Goal: Information Seeking & Learning: Learn about a topic

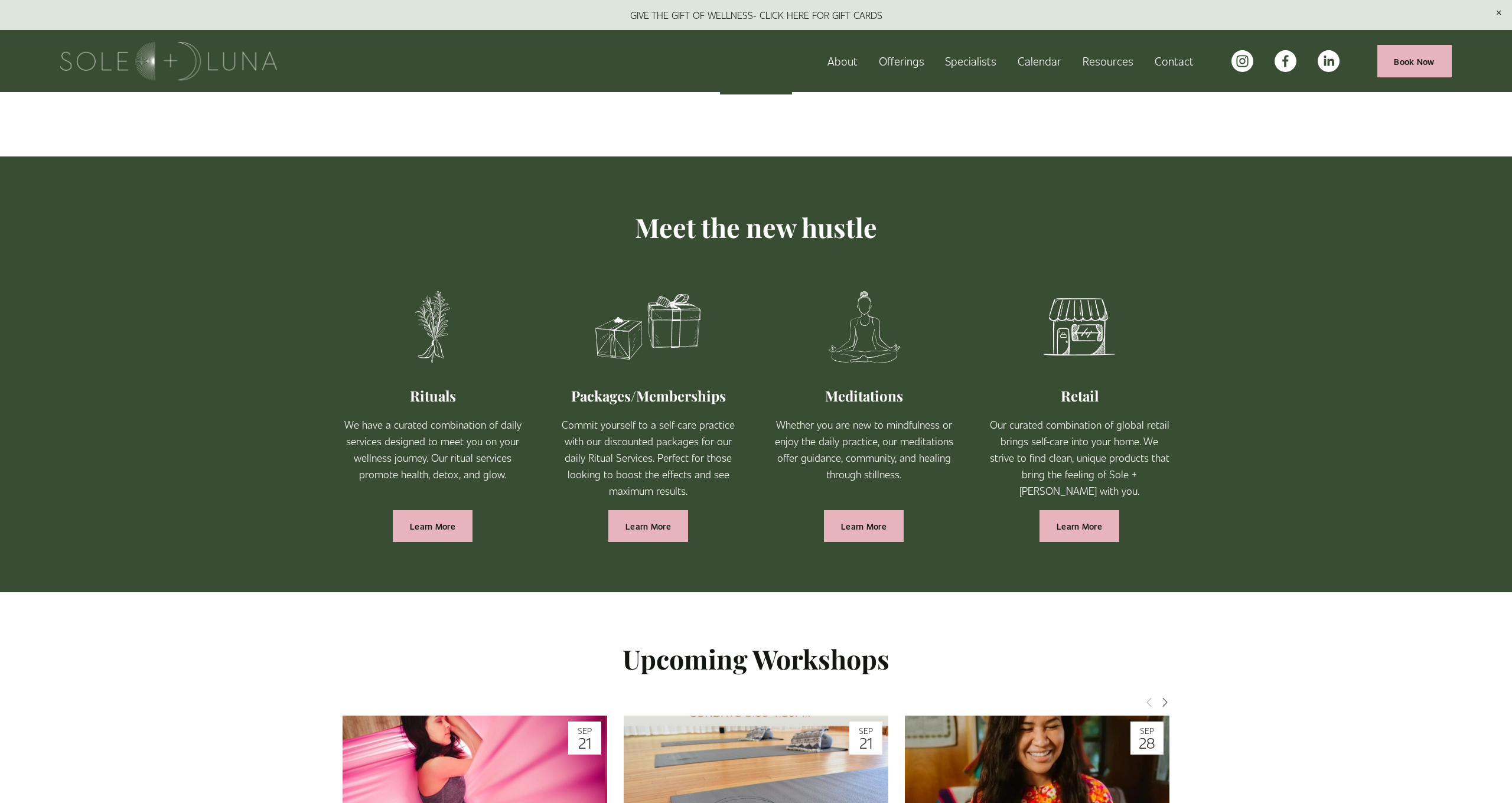
scroll to position [683, 0]
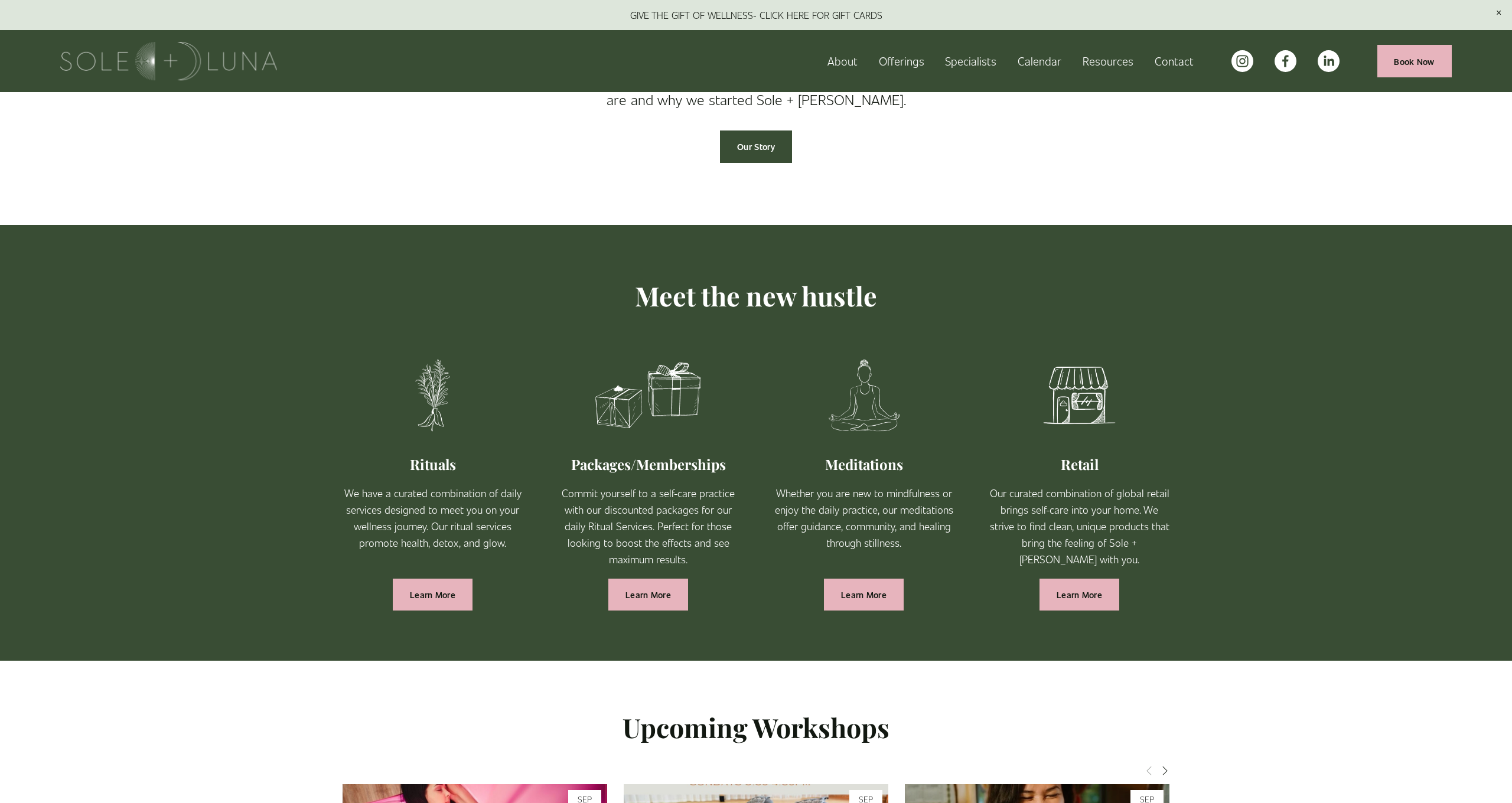
click at [0, 0] on span "Wellness Experiences" at bounding box center [0, 0] width 0 height 0
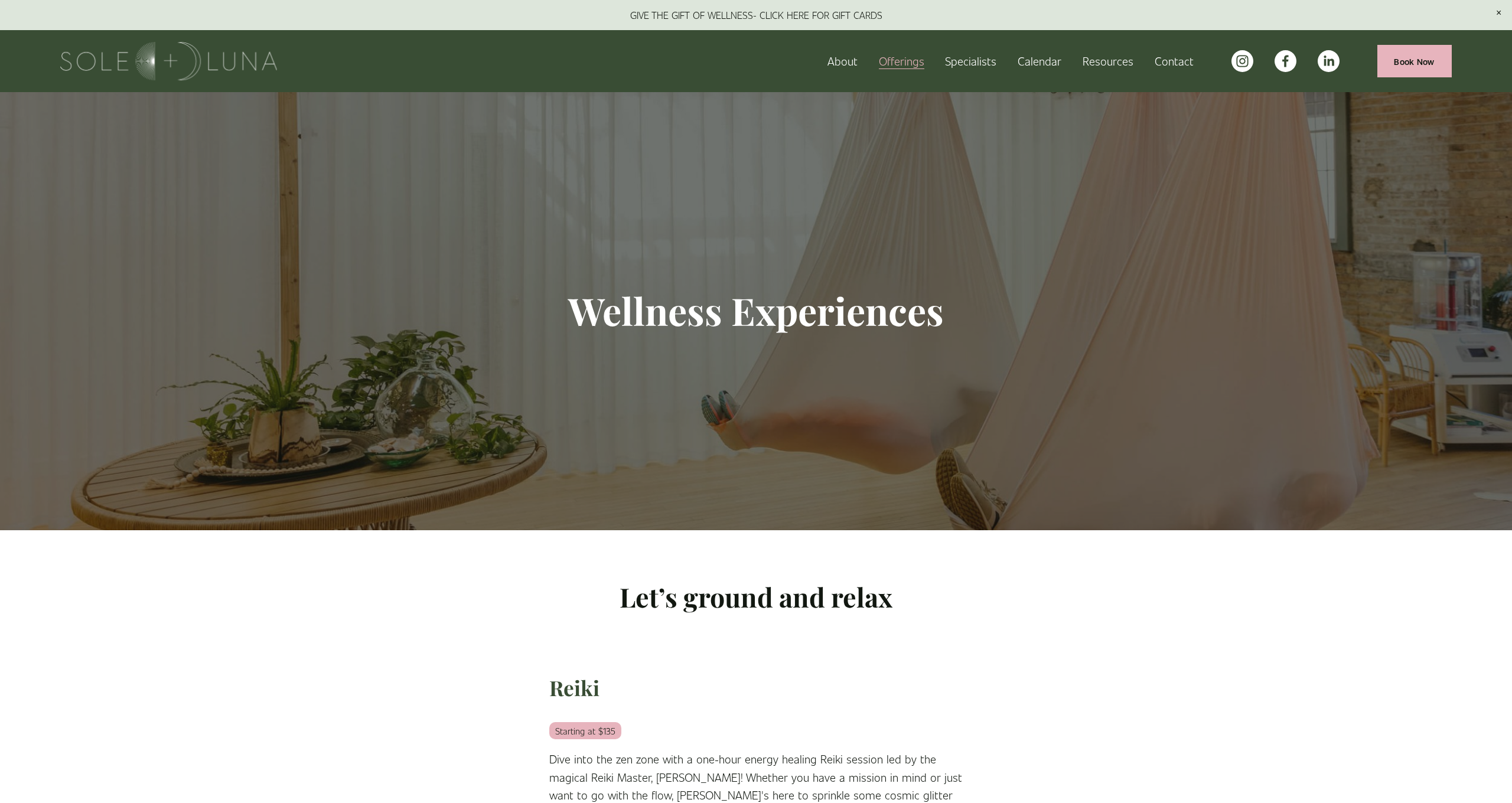
click at [0, 0] on span "Rituals" at bounding box center [0, 0] width 0 height 0
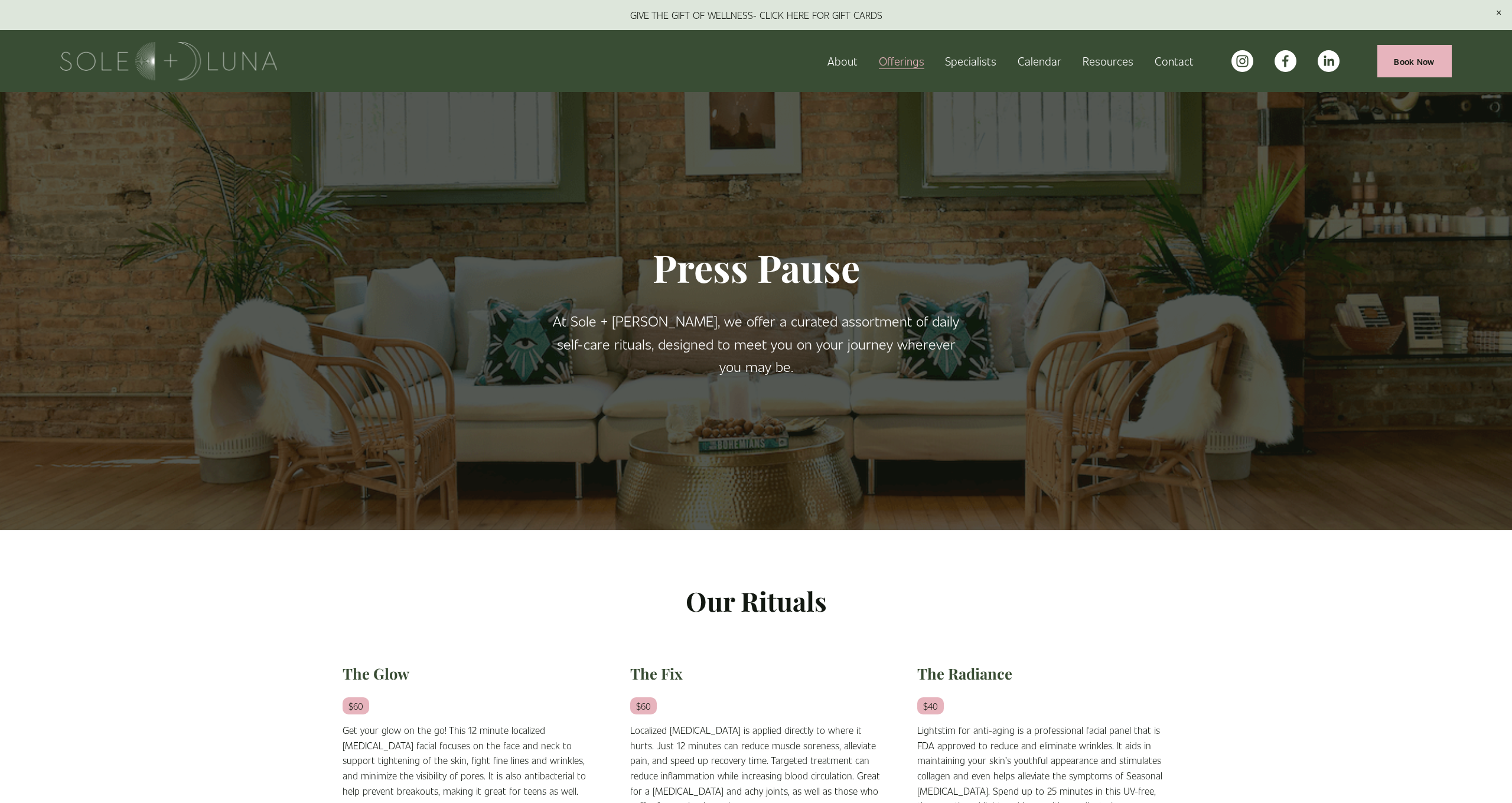
click at [0, 0] on span "Private Events" at bounding box center [0, 0] width 0 height 0
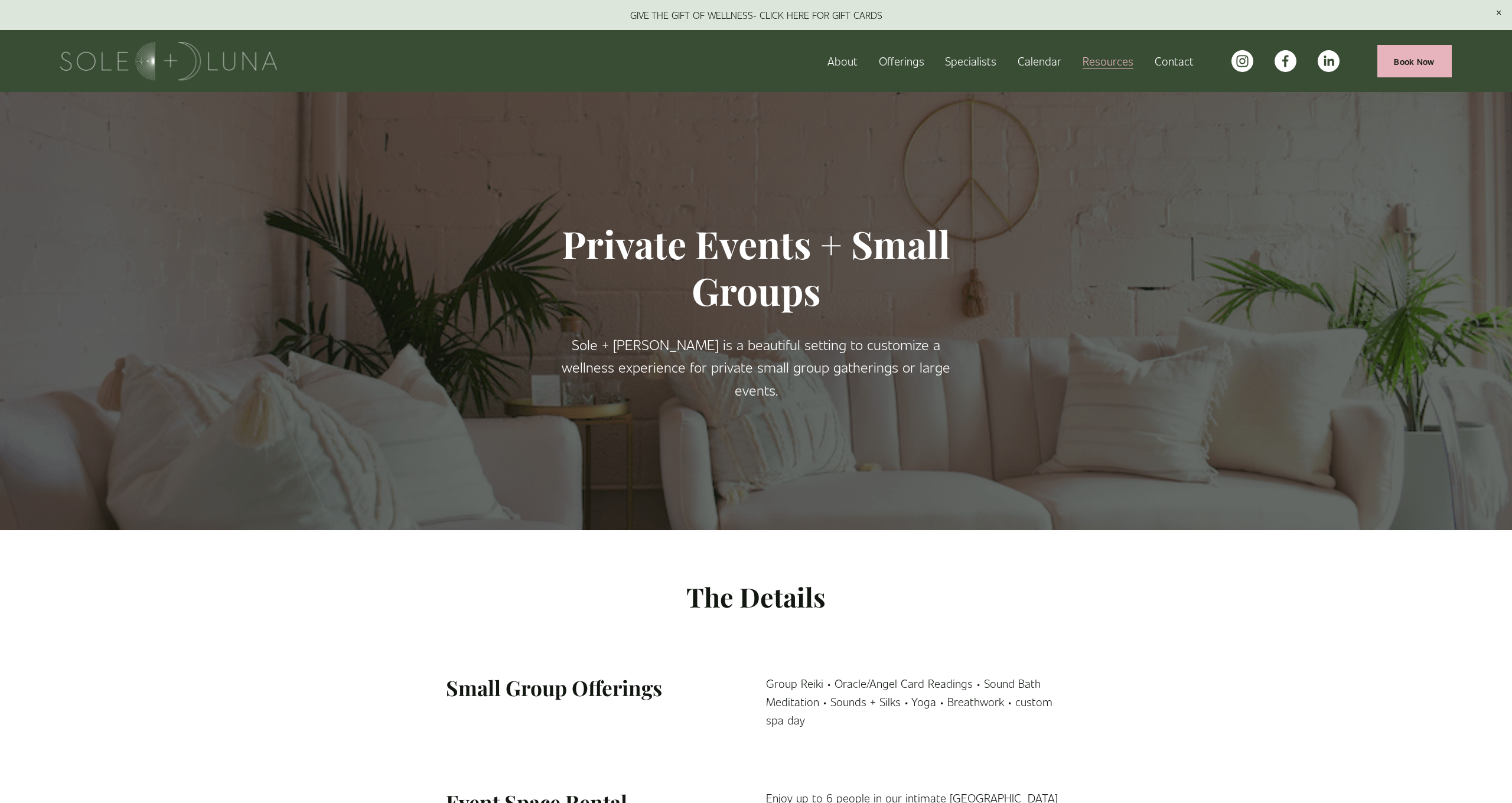
click at [0, 0] on span "FAQs" at bounding box center [0, 0] width 0 height 0
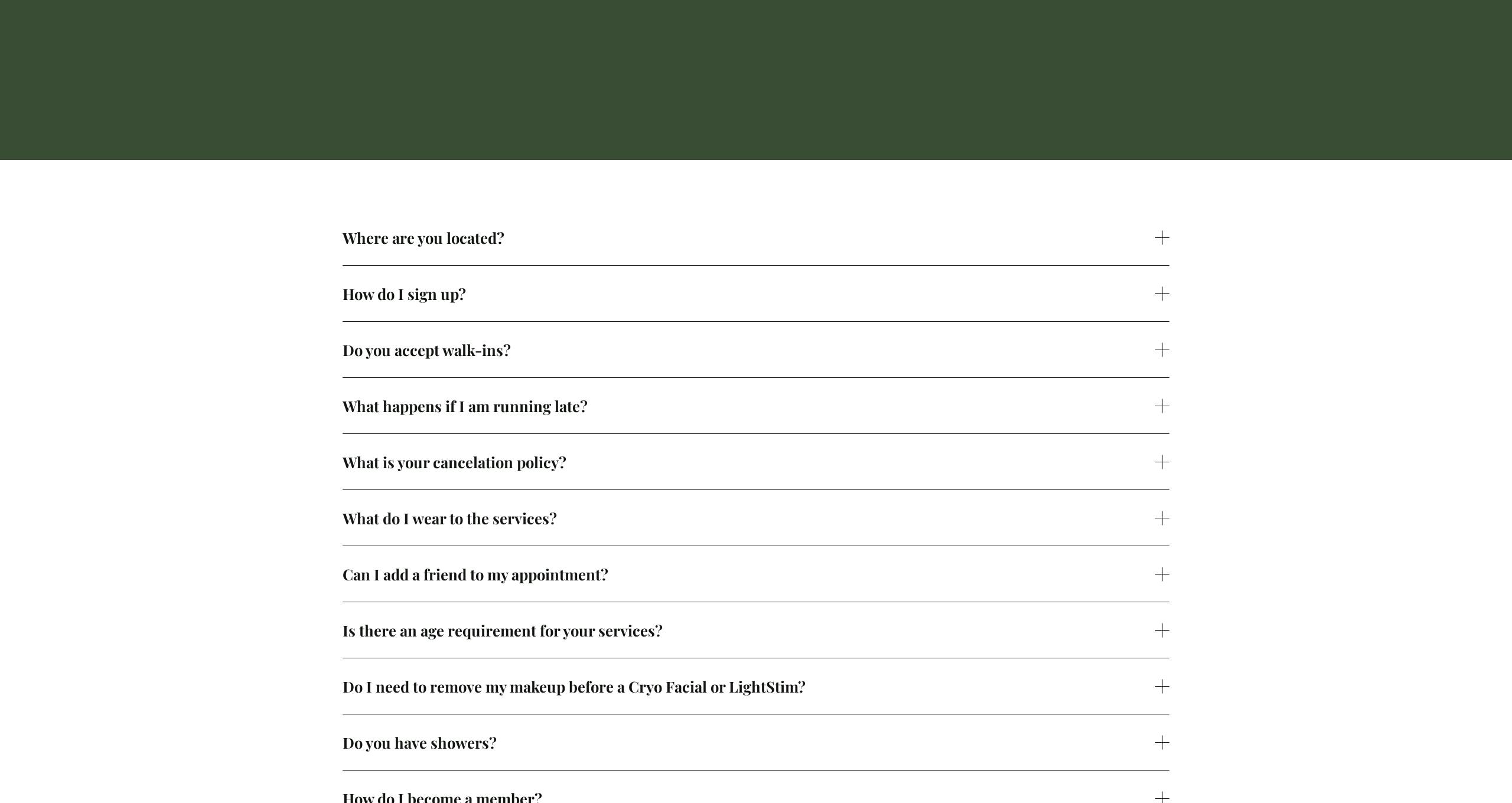
scroll to position [416, 0]
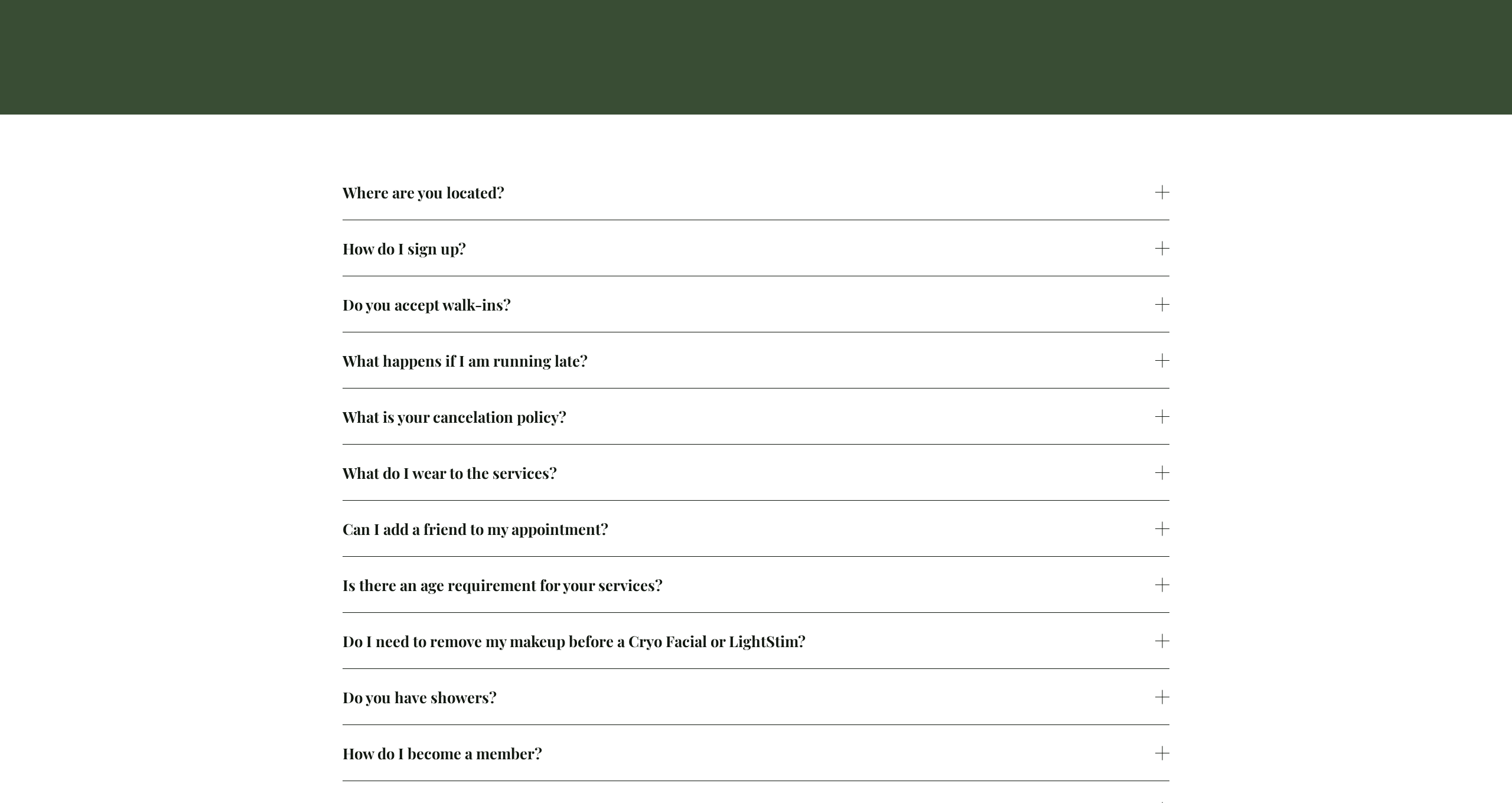
click at [566, 303] on span "Do you accept walk-ins?" at bounding box center [749, 305] width 813 height 20
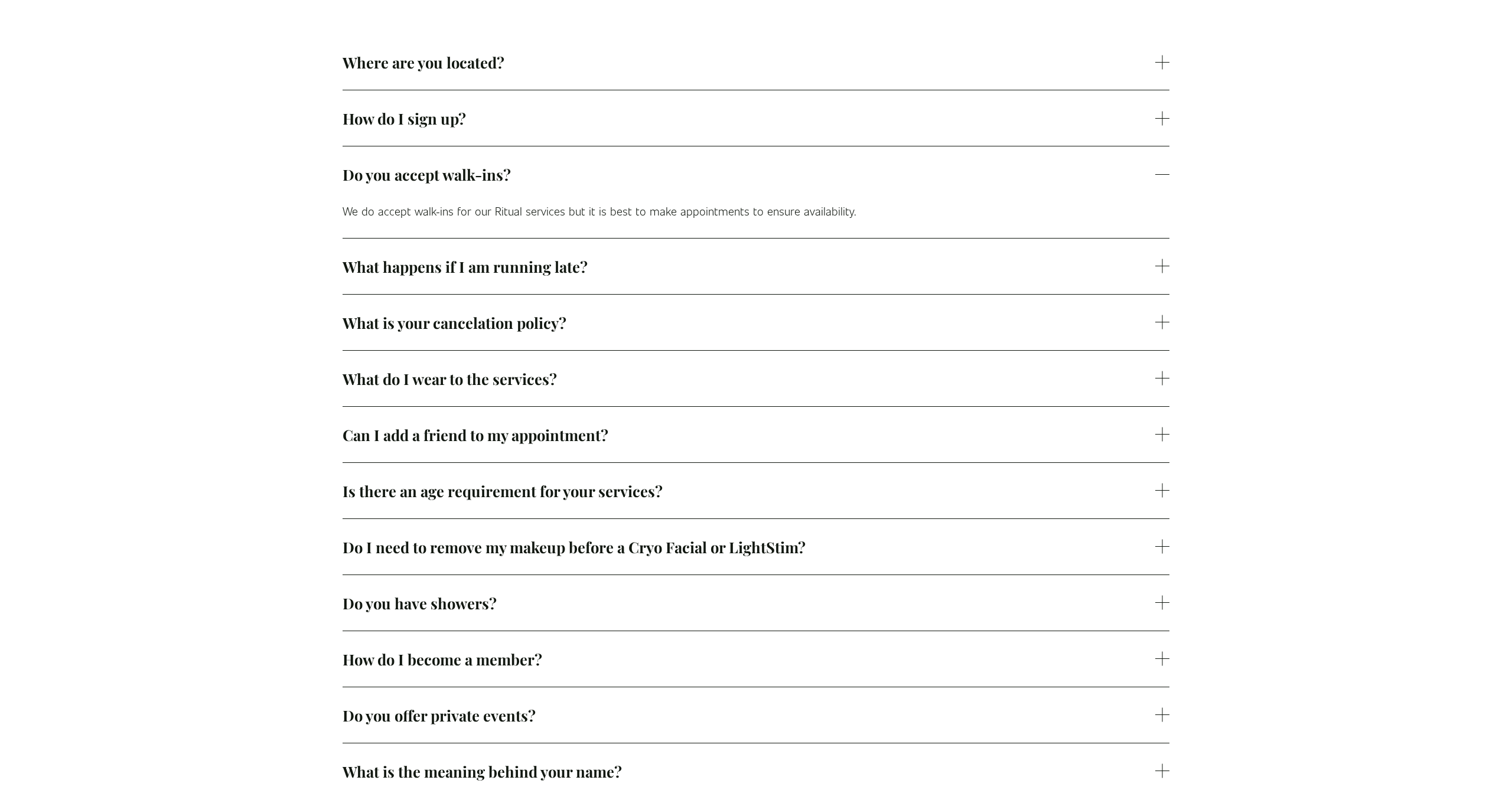
scroll to position [592, 0]
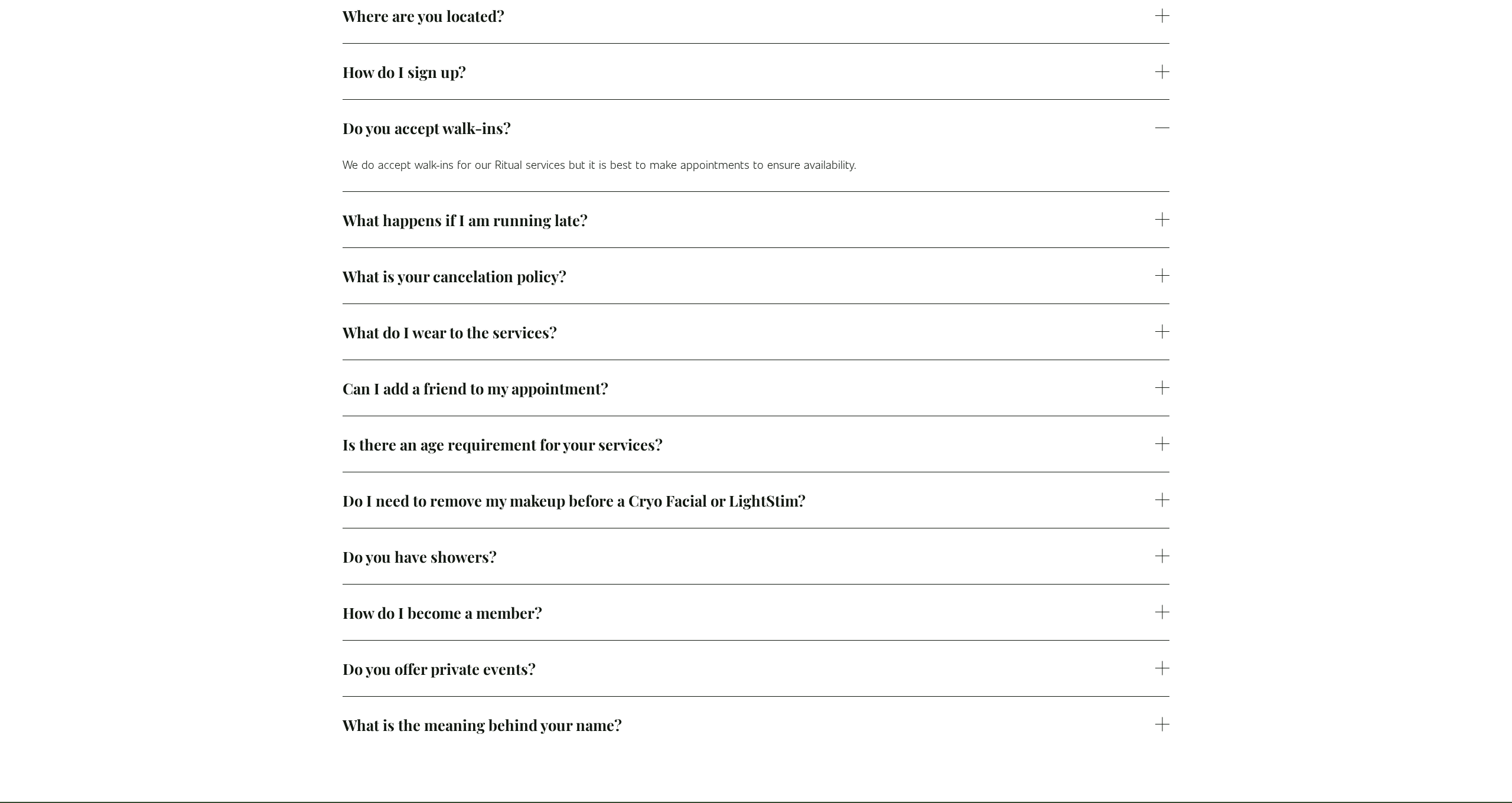
click at [562, 497] on span "Do I need to remove my makeup before a Cryo Facial or LightStim?" at bounding box center [749, 501] width 813 height 20
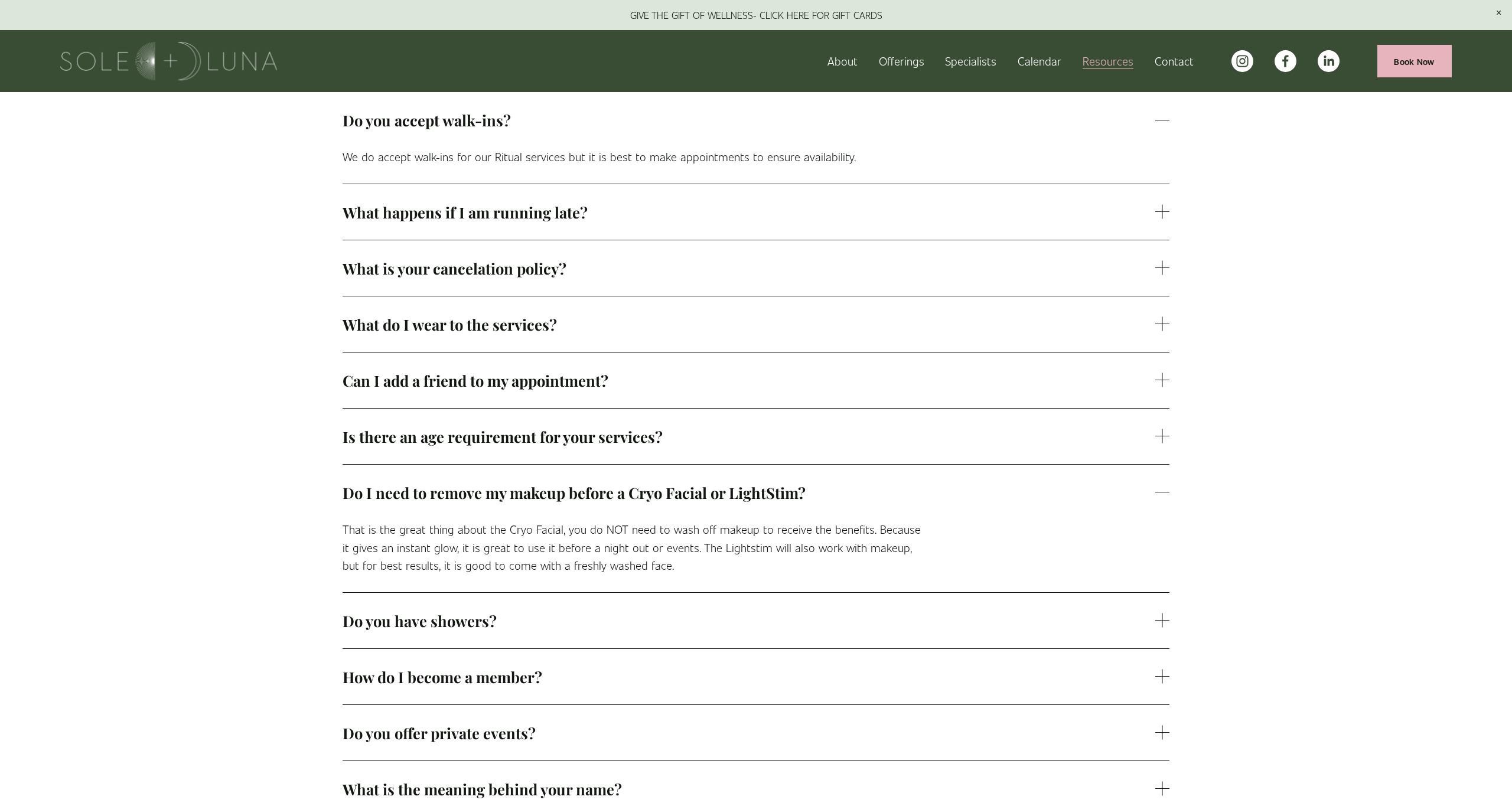
scroll to position [595, 0]
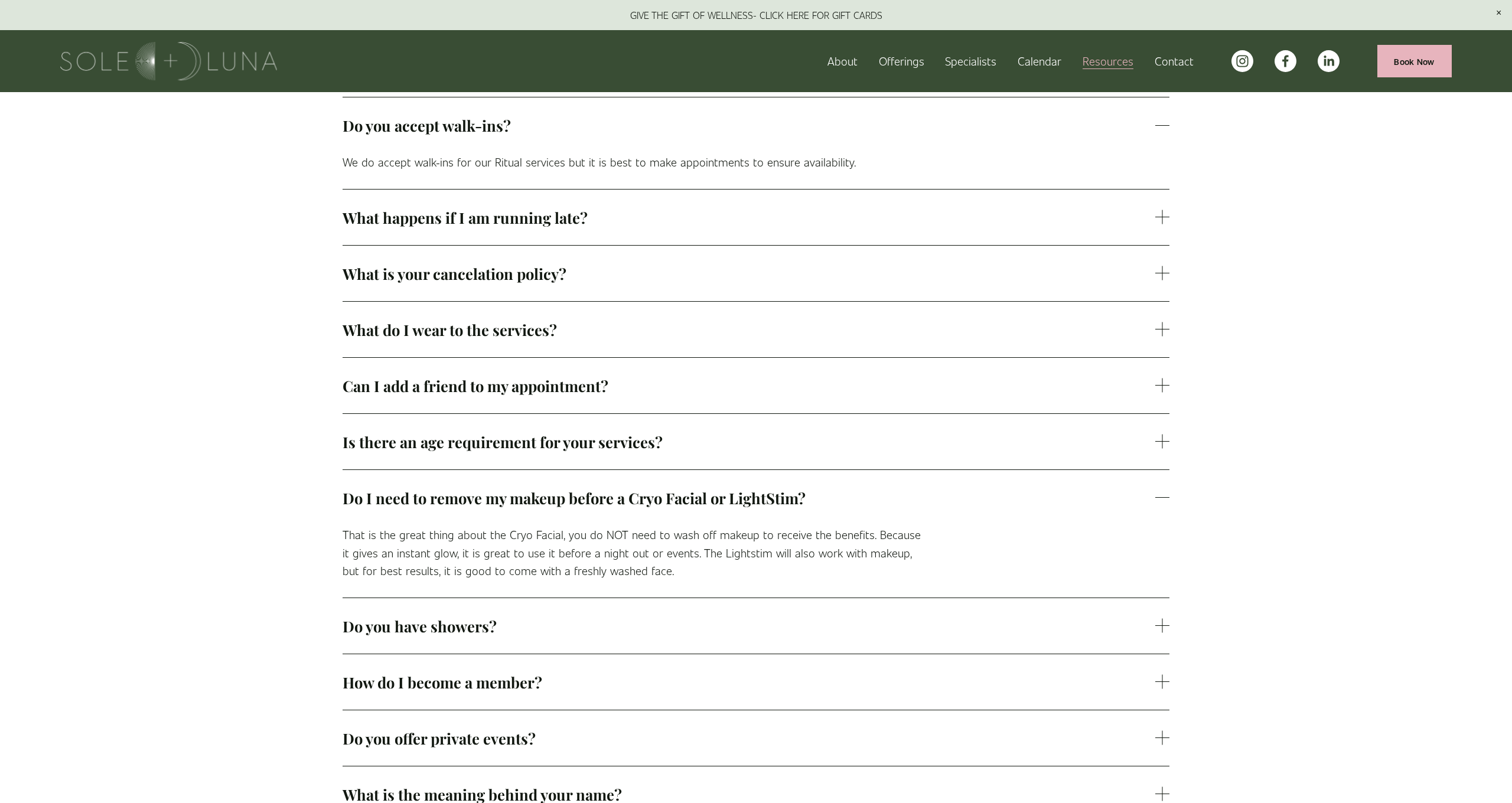
click at [848, 62] on link "About" at bounding box center [842, 61] width 30 height 20
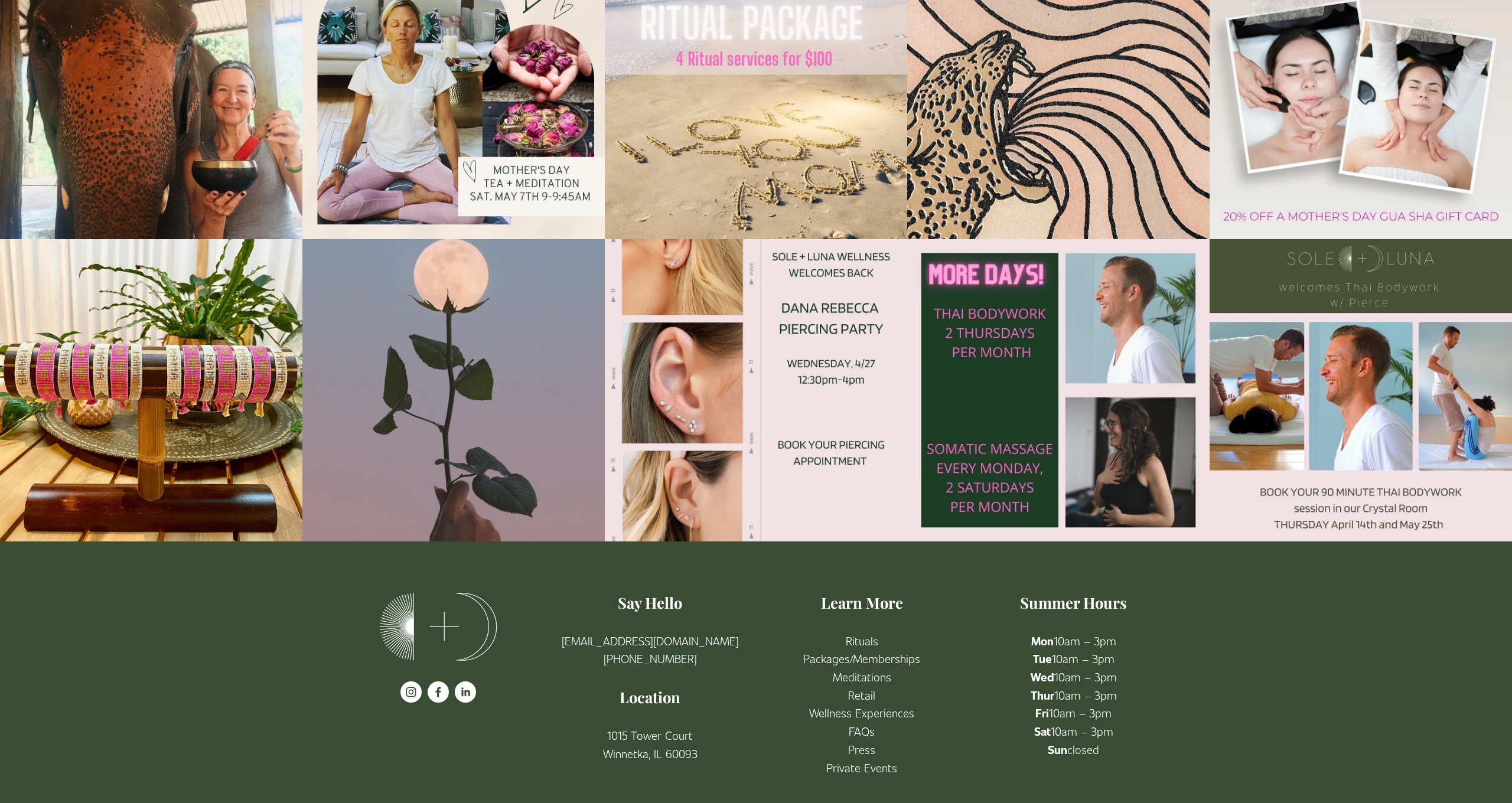
scroll to position [2452, 0]
